Goal: Transaction & Acquisition: Book appointment/travel/reservation

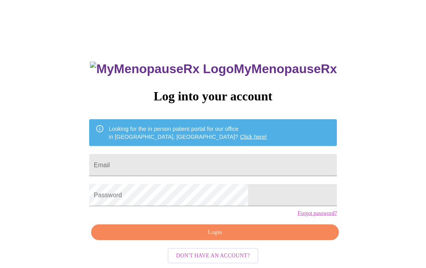
scroll to position [25, 0]
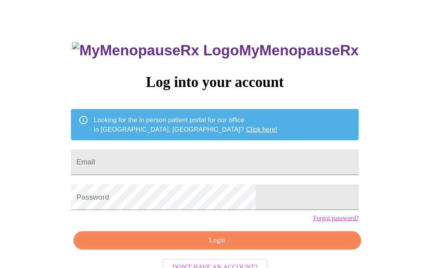
click at [224, 142] on input "Email" at bounding box center [213, 148] width 248 height 22
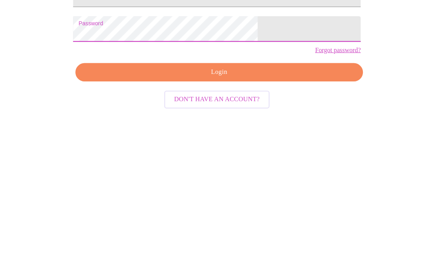
scroll to position [39, 0]
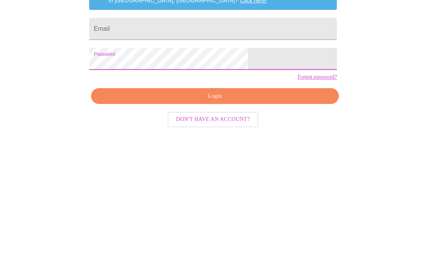
click at [262, 123] on input "Email" at bounding box center [213, 134] width 248 height 22
click at [241, 123] on input "Email" at bounding box center [213, 134] width 248 height 22
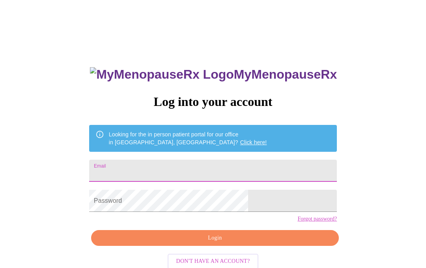
scroll to position [0, 0]
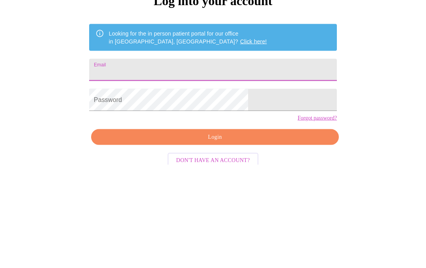
click at [256, 162] on input "Email" at bounding box center [213, 173] width 248 height 22
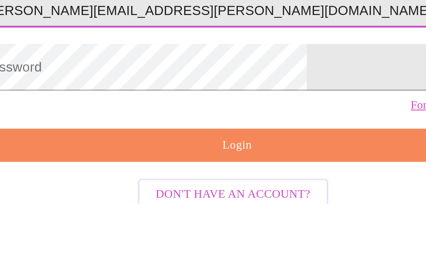
type input "[PERSON_NAME][EMAIL_ADDRESS][PERSON_NAME][DOMAIN_NAME]"
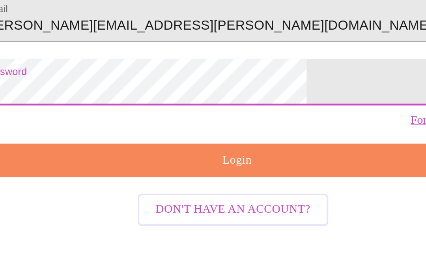
click at [144, 197] on span "Login" at bounding box center [215, 202] width 230 height 10
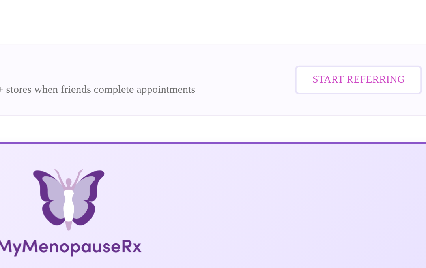
scroll to position [0, 2]
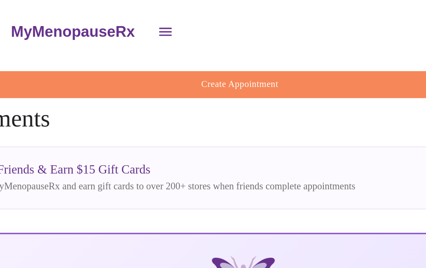
click at [161, 44] on span "Create Appointment" at bounding box center [211, 48] width 360 height 9
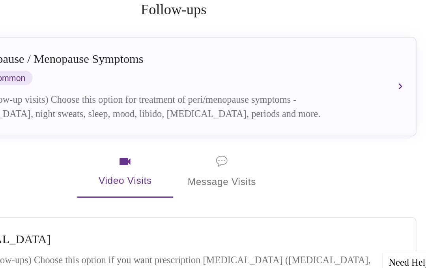
scroll to position [92, 0]
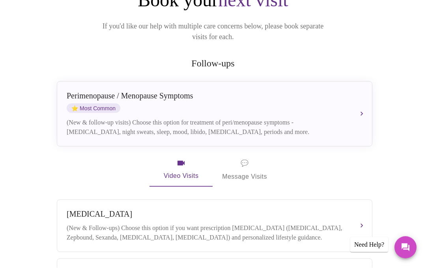
click at [356, 101] on div "[MEDICAL_DATA] / Menopause Symptoms ⭐ Most Common (New & follow-up visits) Choo…" at bounding box center [215, 113] width 296 height 45
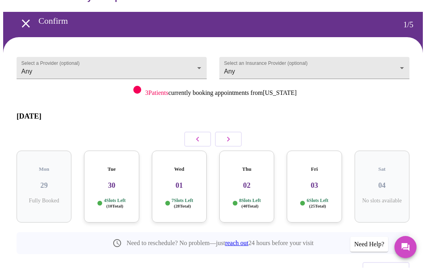
scroll to position [21, 0]
click at [234, 132] on button "button" at bounding box center [228, 139] width 27 height 15
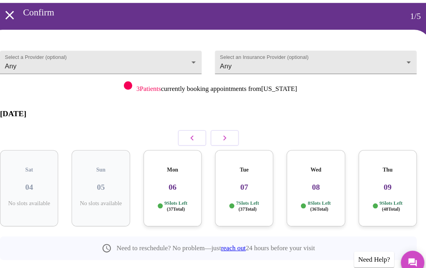
scroll to position [28, 0]
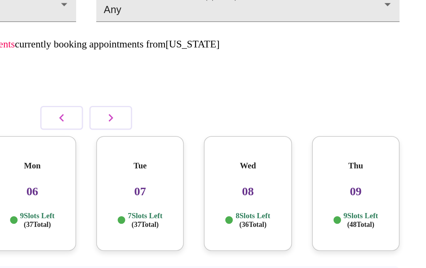
click at [307, 190] on p "8 Slots Left ( 36 Total)" at bounding box center [318, 195] width 22 height 11
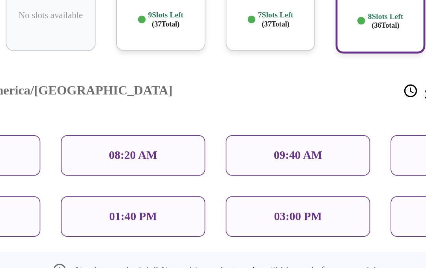
scroll to position [127, 0]
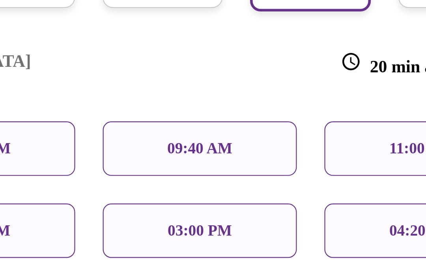
click at [219, 167] on div "09:40 AM" at bounding box center [263, 179] width 89 height 25
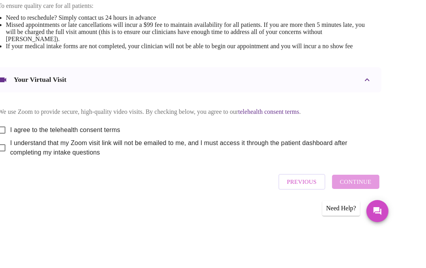
scroll to position [321, 0]
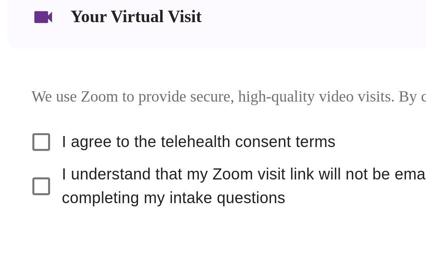
click at [22, 157] on input "I agree to the telehealth consent terms" at bounding box center [30, 165] width 17 height 17
checkbox input "true"
click at [22, 175] on input "I understand that my Zoom visit link will not be emailed to me, and I must acce…" at bounding box center [30, 183] width 17 height 17
checkbox input "true"
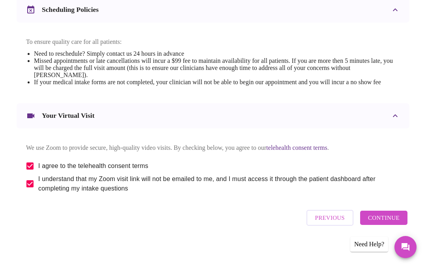
click at [403, 225] on button "Continue" at bounding box center [383, 218] width 47 height 14
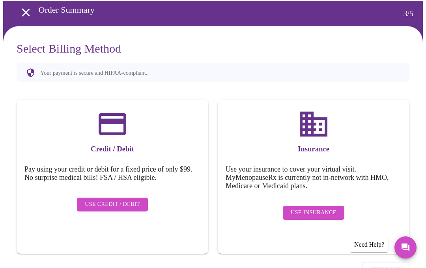
scroll to position [49, 0]
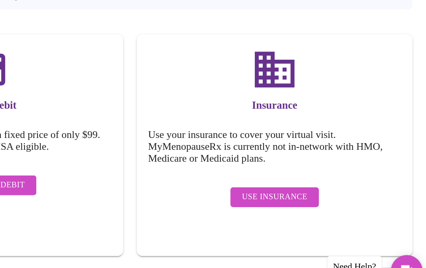
click at [291, 191] on span "Use Insurance" at bounding box center [313, 196] width 45 height 10
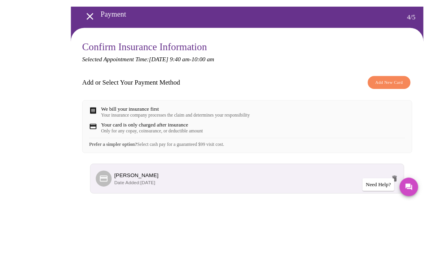
scroll to position [39, 0]
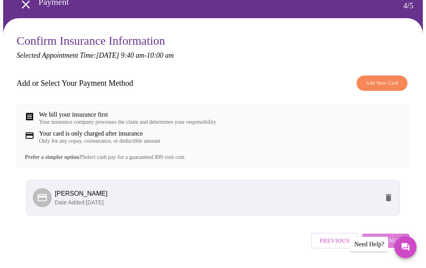
click at [402, 246] on span "Continue" at bounding box center [386, 241] width 32 height 10
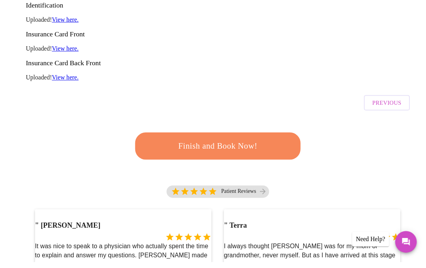
scroll to position [155, 0]
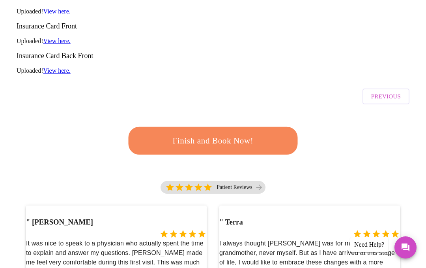
click at [255, 127] on button "Finish and Book Now!" at bounding box center [213, 141] width 169 height 28
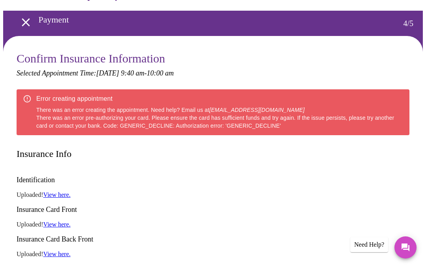
scroll to position [0, 0]
